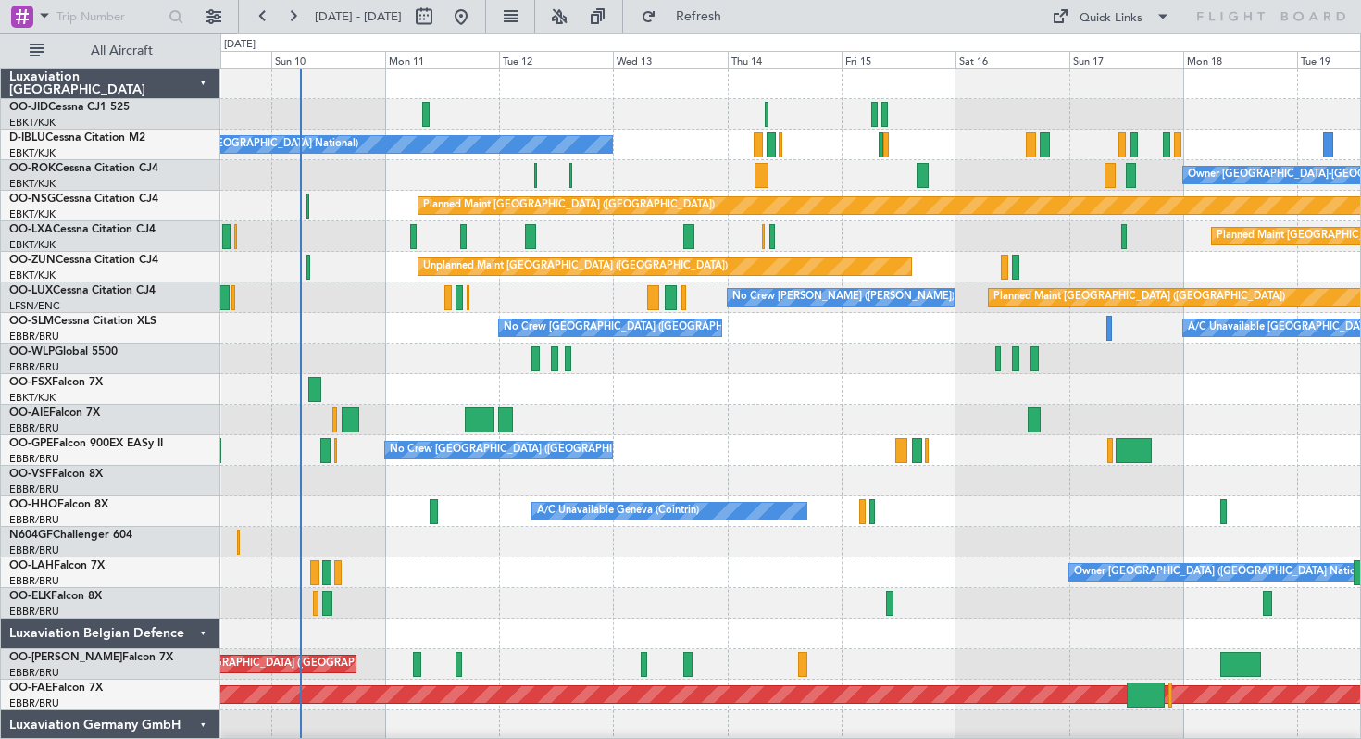
click at [664, 160] on div "No Crew [GEOGRAPHIC_DATA] ([GEOGRAPHIC_DATA] National) Owner [GEOGRAPHIC_DATA]-…" at bounding box center [790, 466] width 1140 height 794
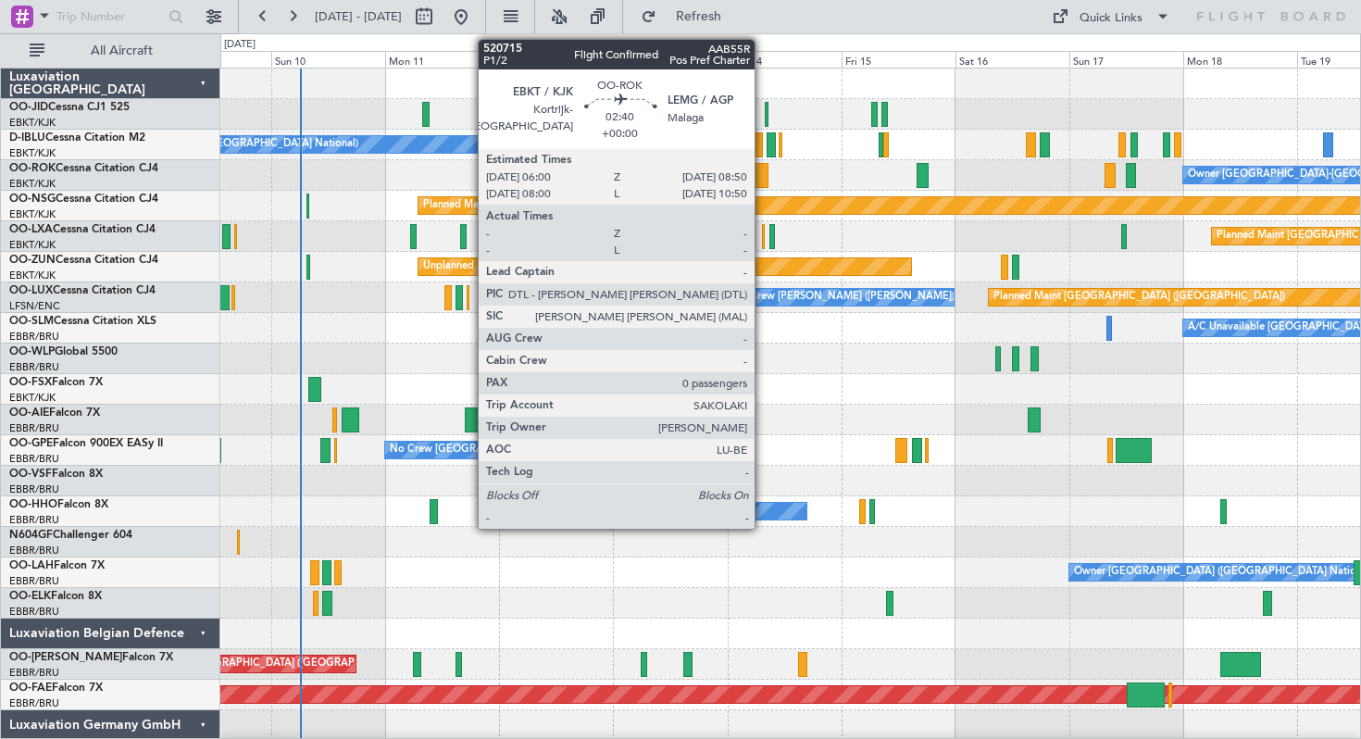
click at [762, 174] on div at bounding box center [762, 175] width 14 height 25
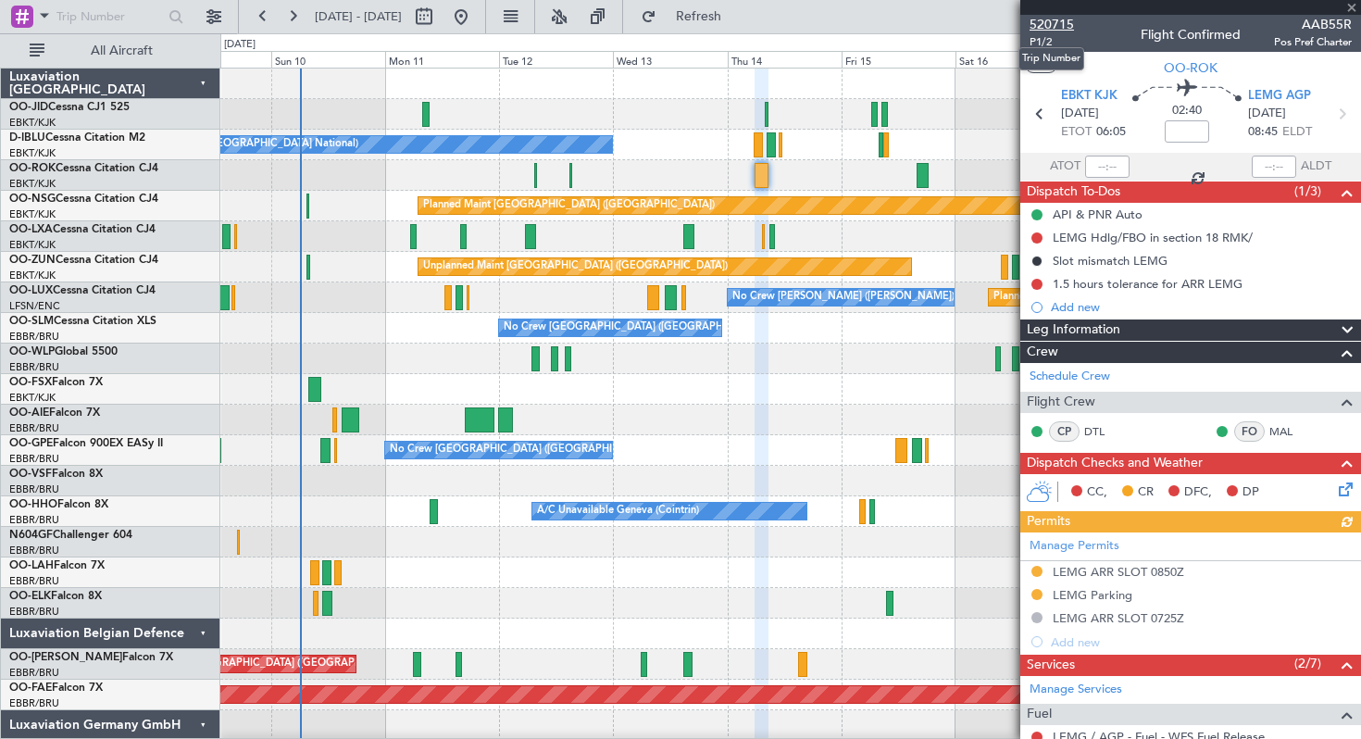
click at [1047, 21] on span "520715" at bounding box center [1051, 24] width 44 height 19
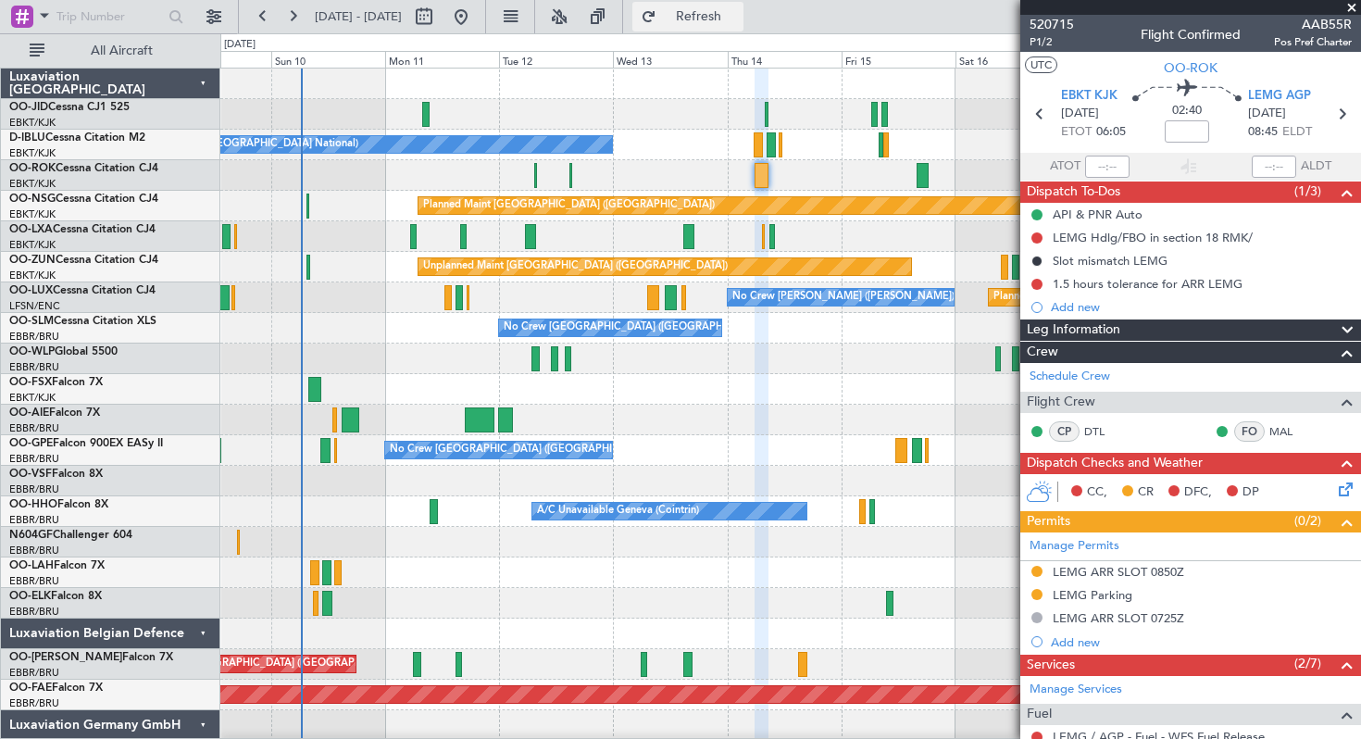
click at [711, 15] on button "Refresh" at bounding box center [687, 17] width 111 height 30
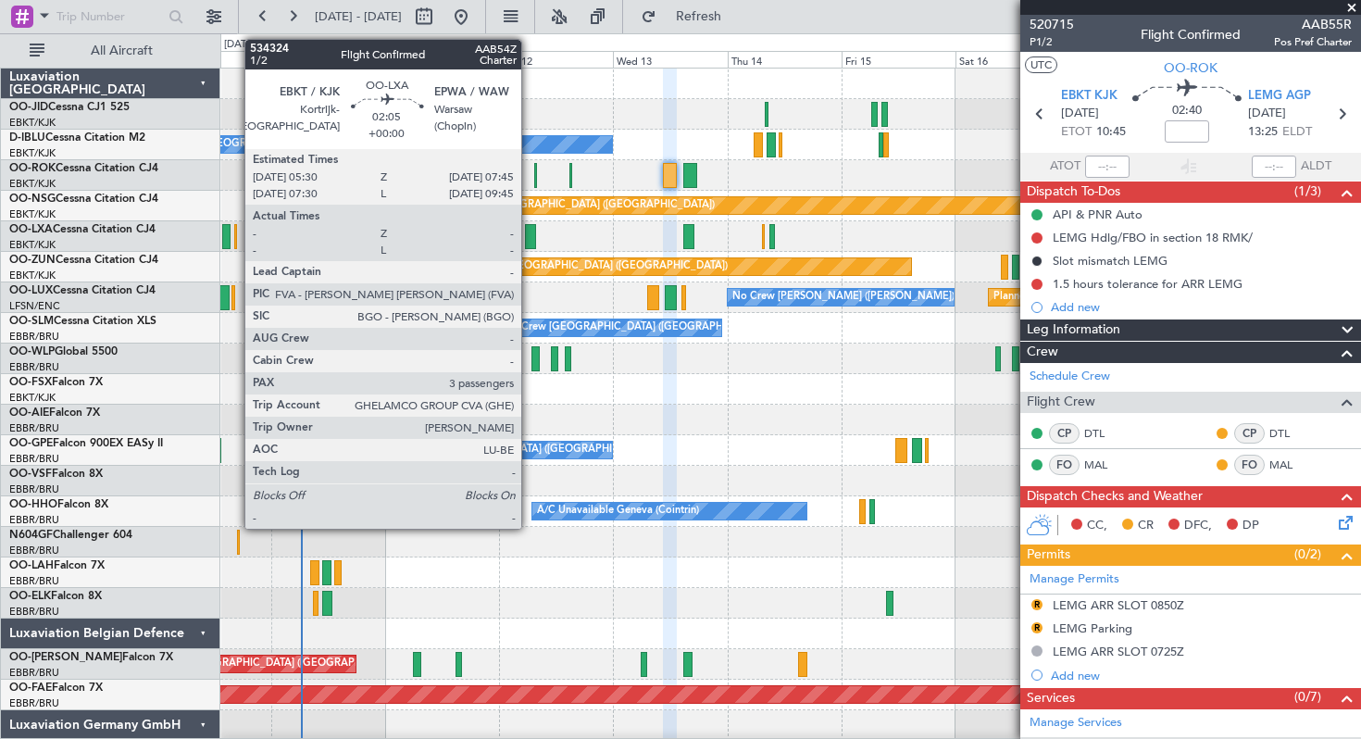
click at [530, 230] on div at bounding box center [530, 236] width 11 height 25
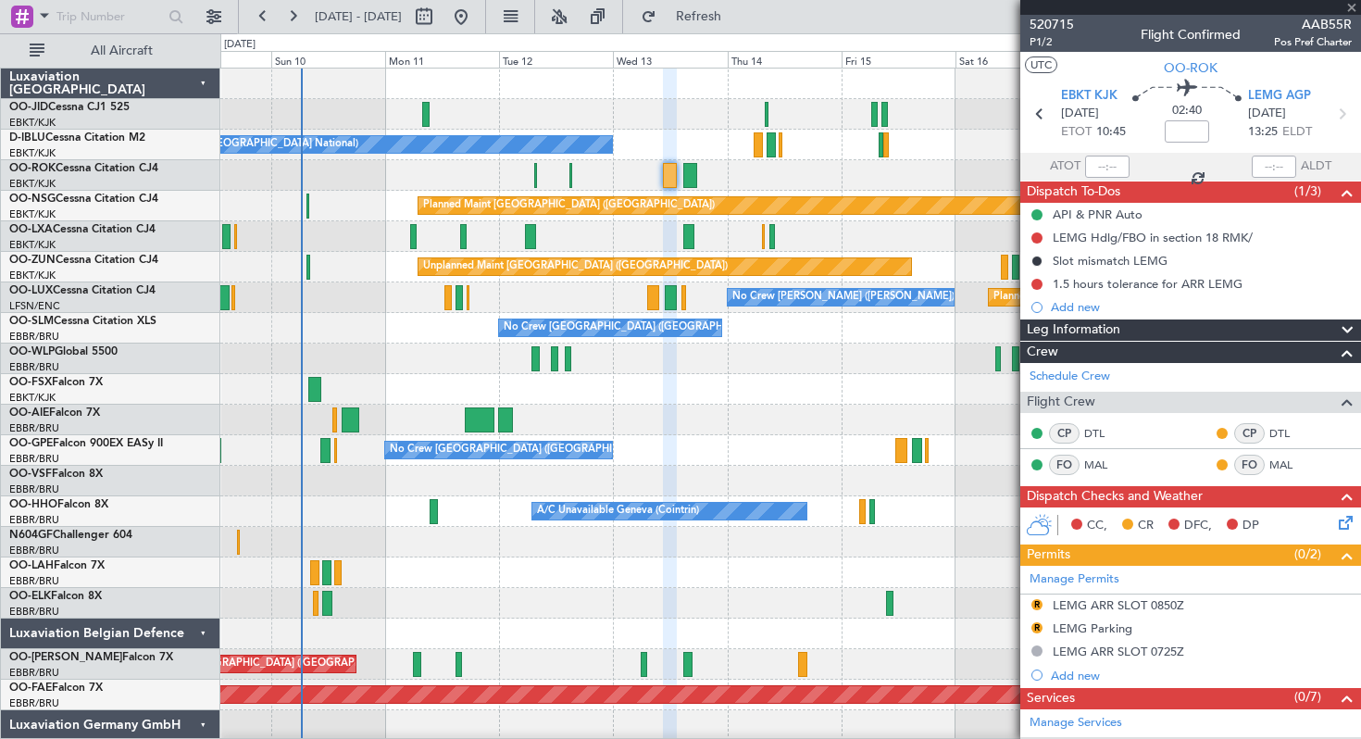
type input "3"
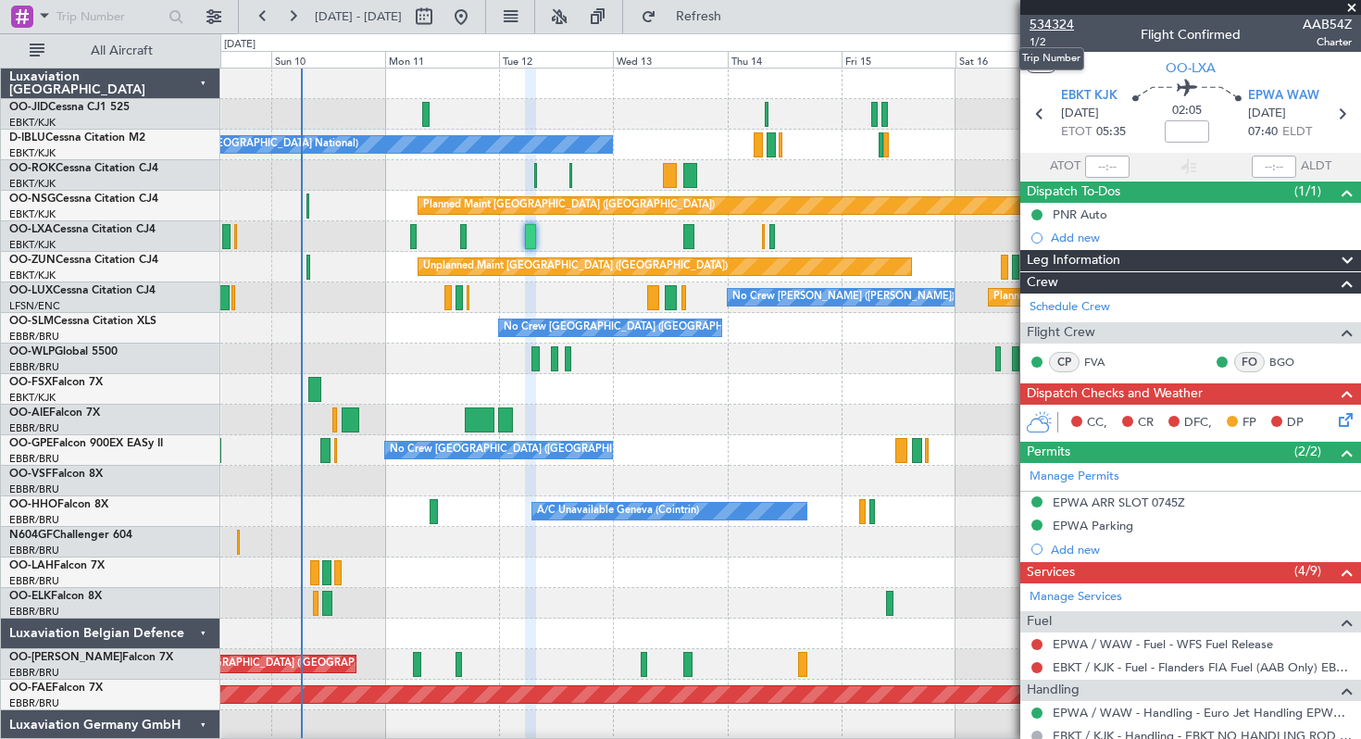
click at [1054, 21] on span "534324" at bounding box center [1051, 24] width 44 height 19
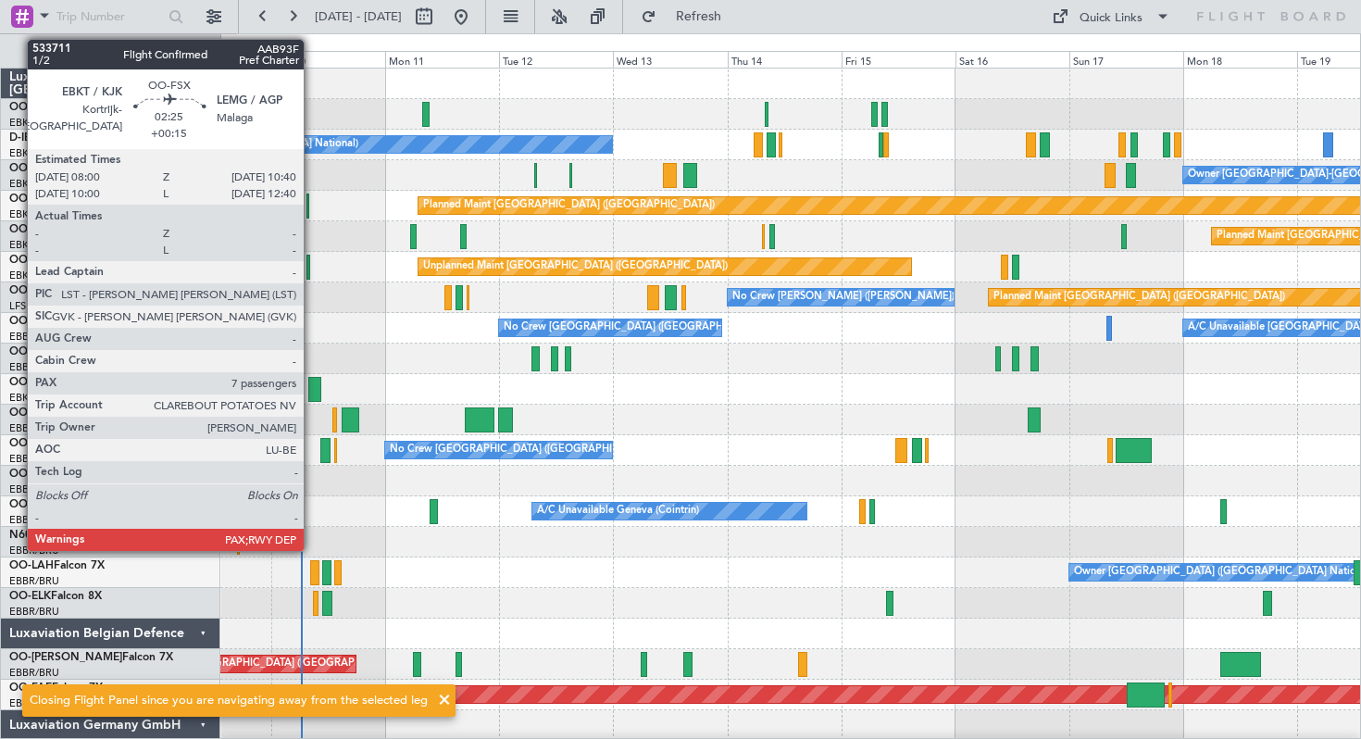
click at [312, 386] on div at bounding box center [314, 389] width 13 height 25
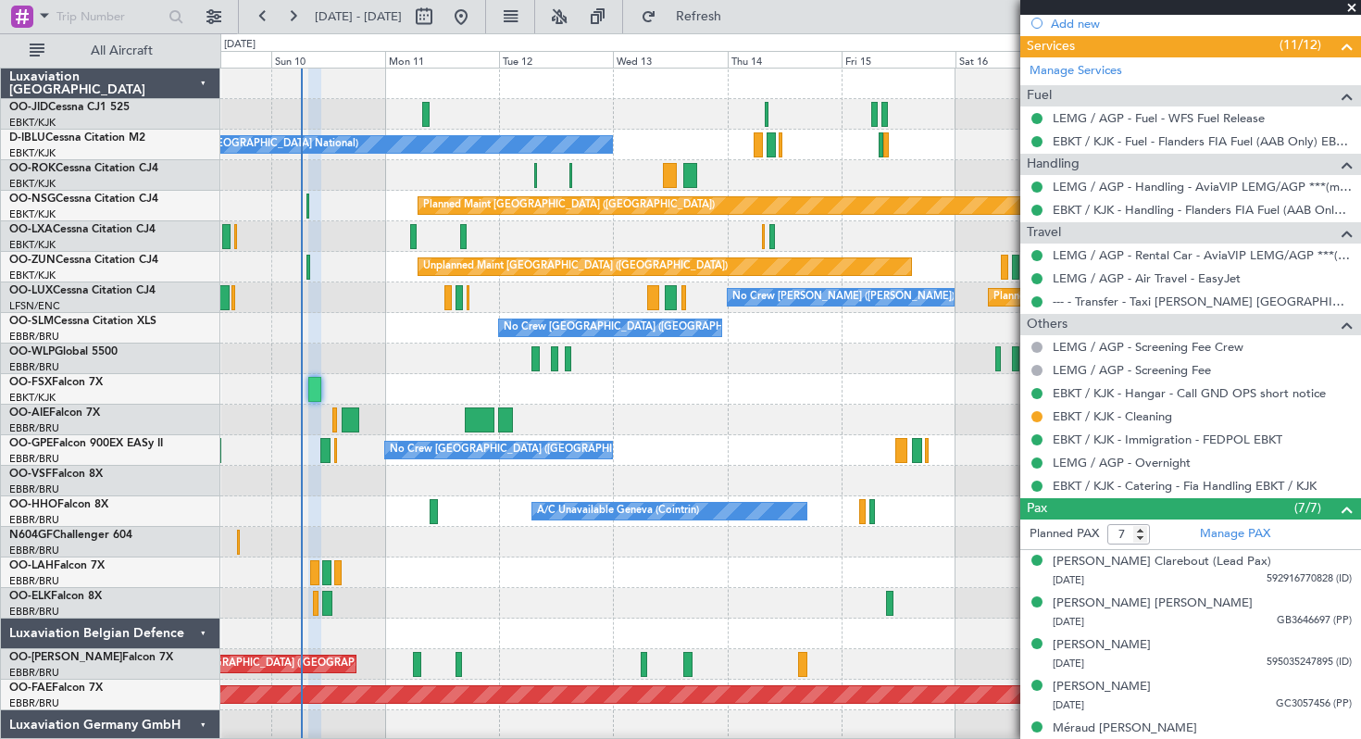
scroll to position [569, 0]
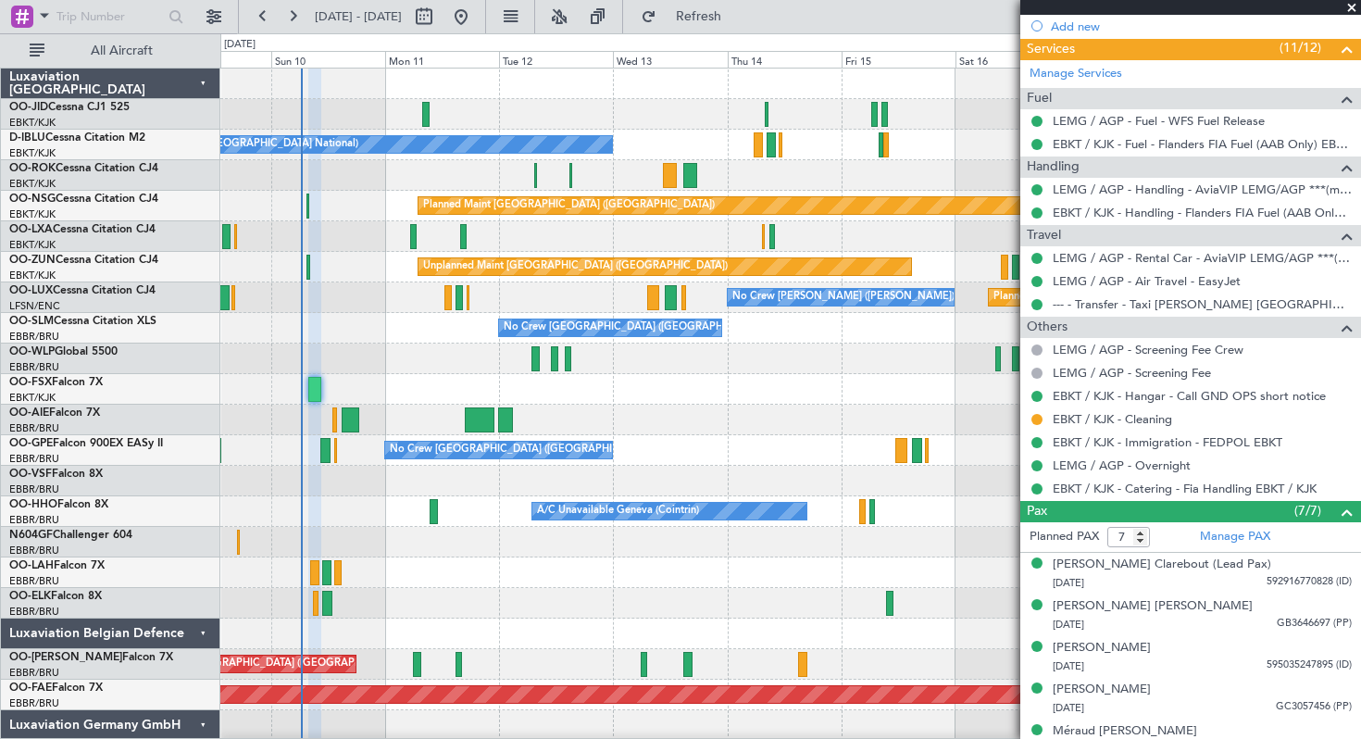
click at [1355, 5] on span at bounding box center [1351, 8] width 19 height 17
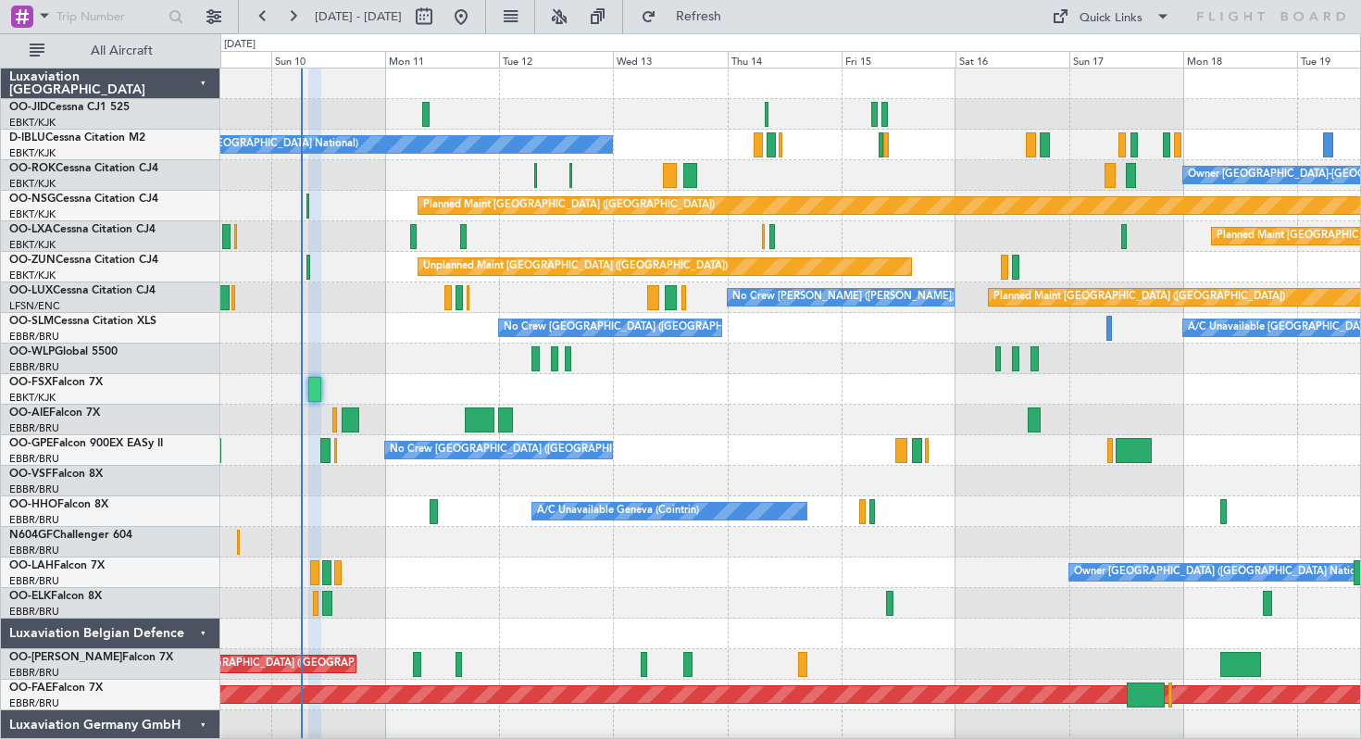
type input "0"
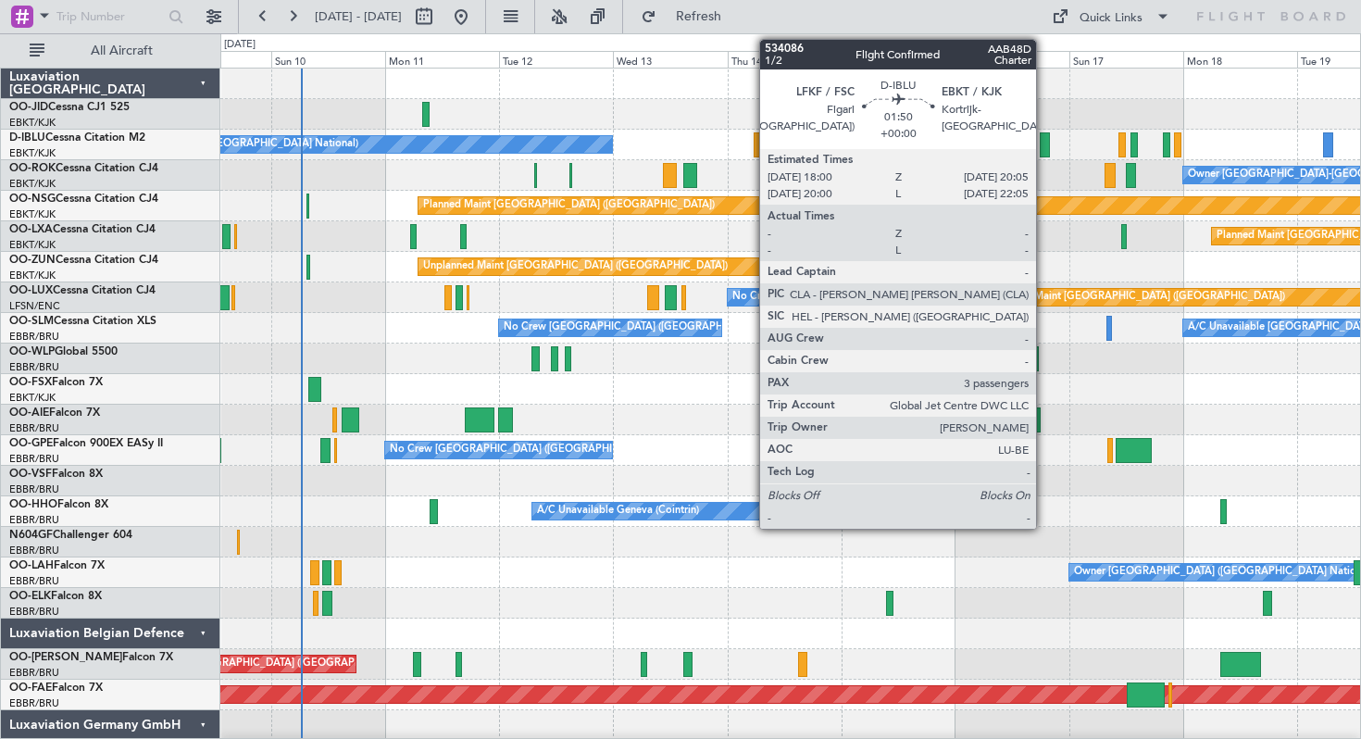
click at [1044, 147] on div at bounding box center [1045, 144] width 10 height 25
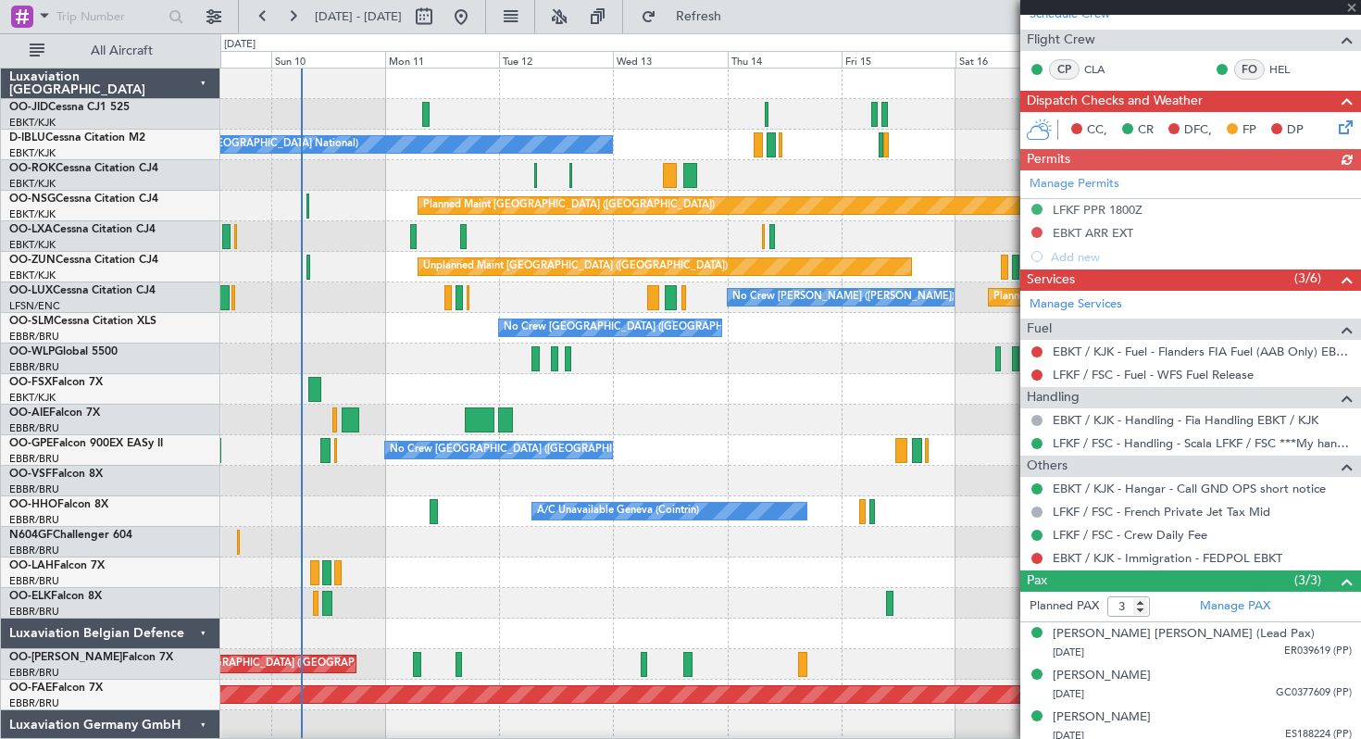
scroll to position [300, 0]
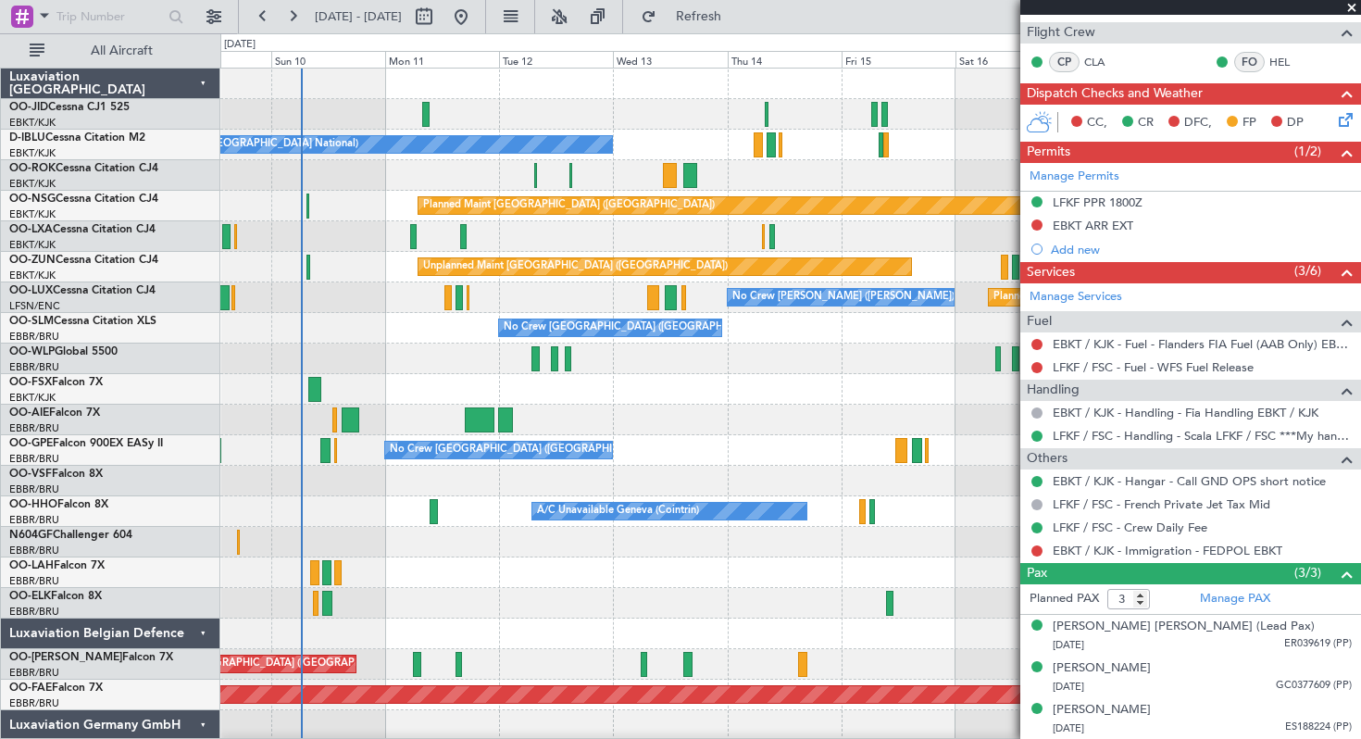
click at [1354, 6] on span at bounding box center [1351, 8] width 19 height 17
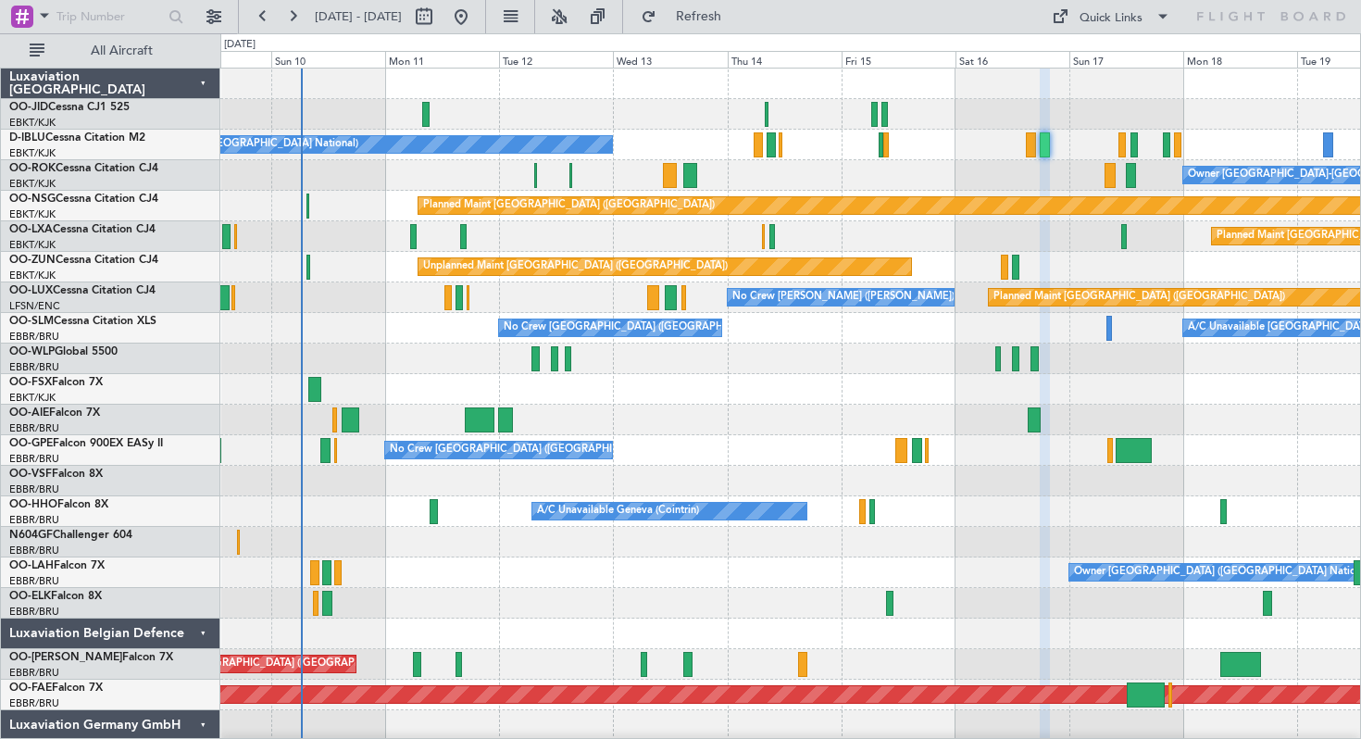
type input "0"
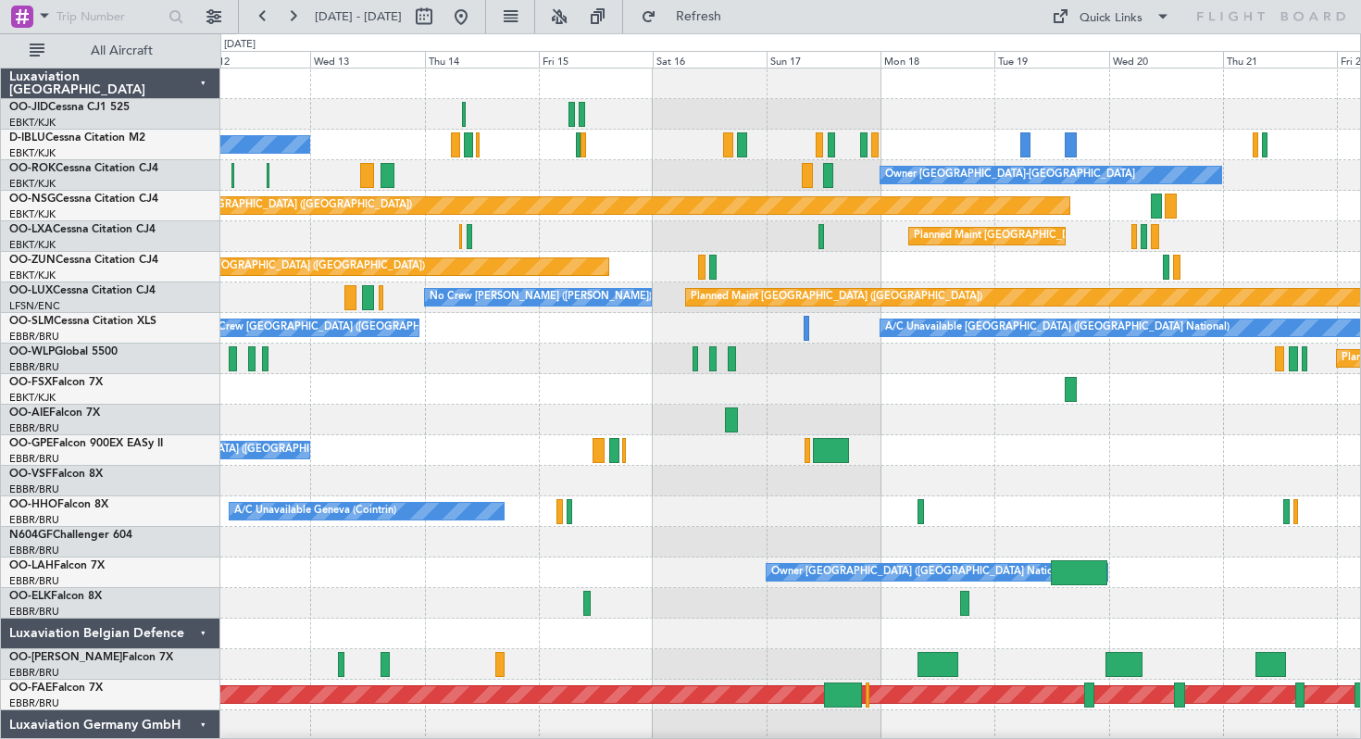
click at [929, 149] on div "No Crew [GEOGRAPHIC_DATA] ([GEOGRAPHIC_DATA] National)" at bounding box center [790, 145] width 1140 height 31
